Goal: Information Seeking & Learning: Understand process/instructions

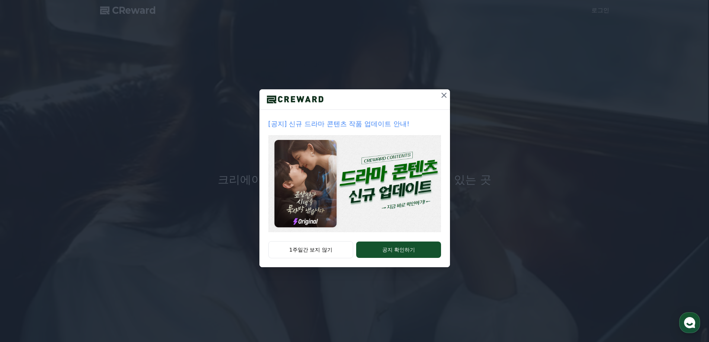
click at [446, 95] on icon at bounding box center [443, 95] width 9 height 9
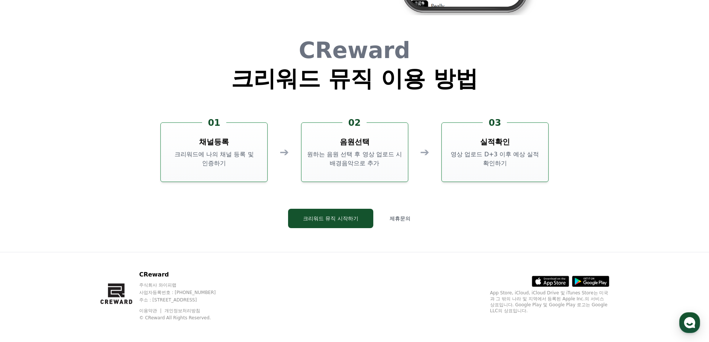
scroll to position [2016, 0]
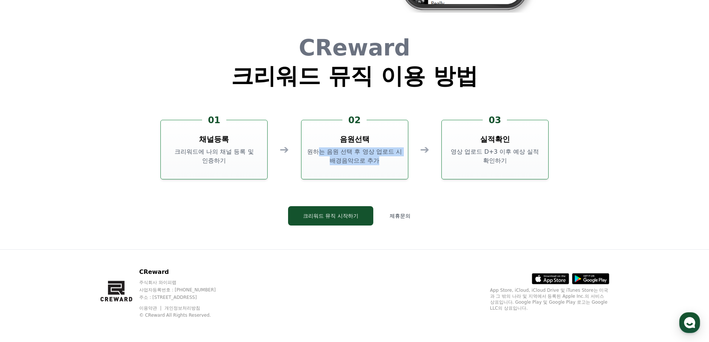
drag, startPoint x: 317, startPoint y: 151, endPoint x: 388, endPoint y: 160, distance: 71.7
click at [388, 160] on p "원하는 음원 선택 후 영상 업로드 시 배경음악으로 추가" at bounding box center [354, 156] width 100 height 18
drag, startPoint x: 461, startPoint y: 153, endPoint x: 526, endPoint y: 154, distance: 65.1
click at [526, 154] on p "영상 업로드 D+3 이후 예상 실적 확인하기" at bounding box center [495, 156] width 100 height 18
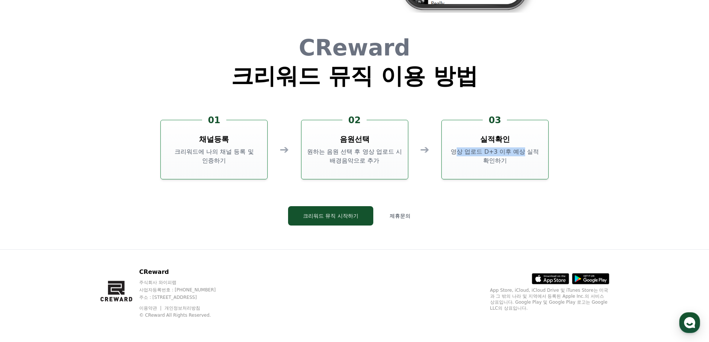
click at [526, 154] on p "영상 업로드 D+3 이후 예상 실적 확인하기" at bounding box center [495, 156] width 100 height 18
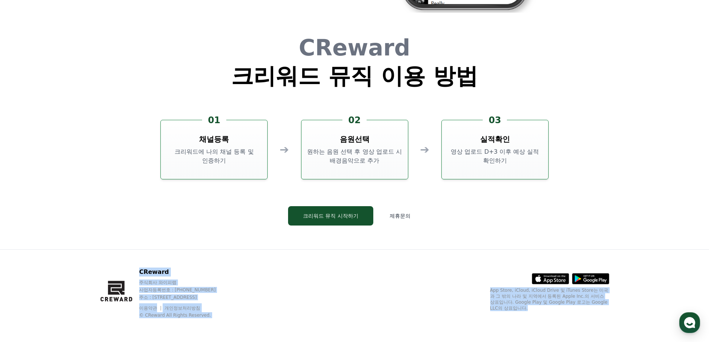
drag, startPoint x: 80, startPoint y: 265, endPoint x: 595, endPoint y: 318, distance: 517.6
click at [595, 318] on div "CReward 주식회사 와이피랩 사업자등록번호 : [PHONE_NUMBER] 주소 : [STREET_ADDRESS] 이용약관 개인정보처리방침 …" at bounding box center [354, 295] width 709 height 93
click at [595, 318] on div ".st0 { fill: #a6a6a6; } .st1 { stroke: #ffffff; stroke-width: 0.2; stroke-miter…" at bounding box center [549, 292] width 119 height 51
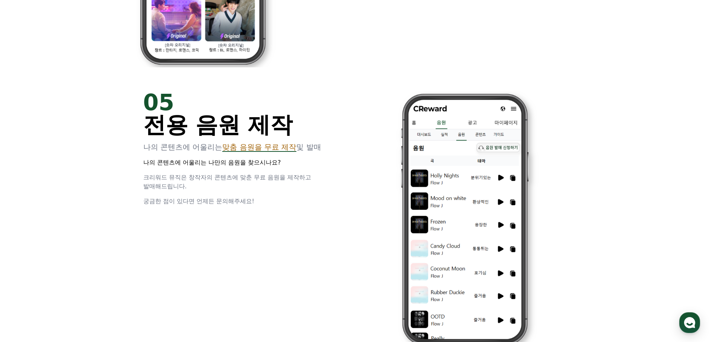
scroll to position [1495, 0]
